Goal: Task Accomplishment & Management: Use online tool/utility

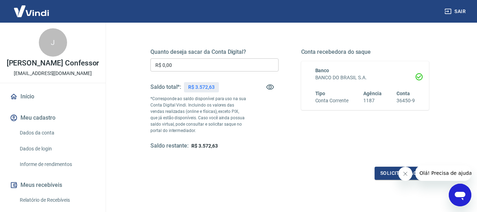
scroll to position [106, 0]
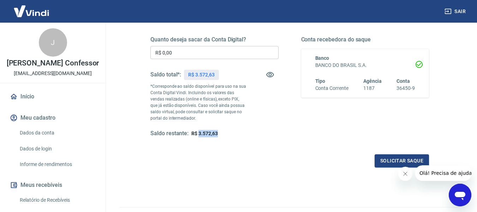
drag, startPoint x: 199, startPoint y: 135, endPoint x: 219, endPoint y: 132, distance: 20.3
click at [219, 132] on div "Saldo restante: R$ 3.572,63" at bounding box center [215, 133] width 128 height 7
copy span "3.572,63"
